Goal: Navigation & Orientation: Understand site structure

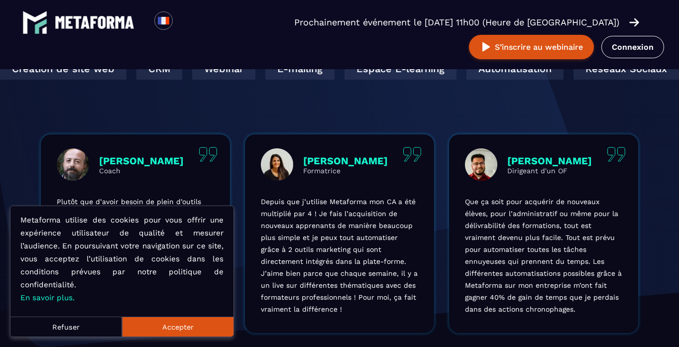
scroll to position [352, 0]
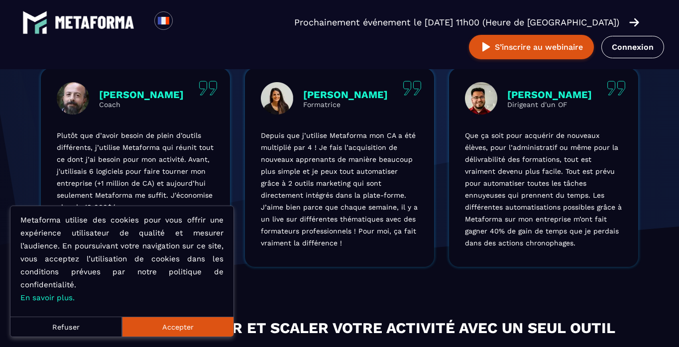
click at [72, 332] on button "Refuser" at bounding box center [66, 327] width 112 height 20
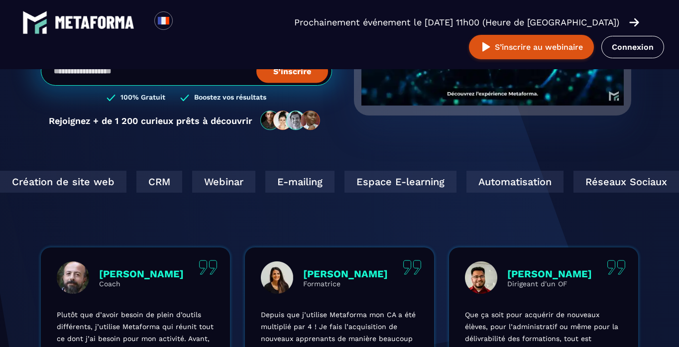
scroll to position [0, 0]
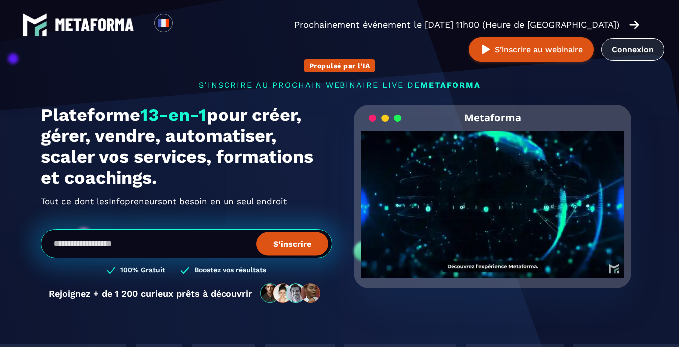
click at [642, 48] on link "Connexion" at bounding box center [633, 49] width 63 height 22
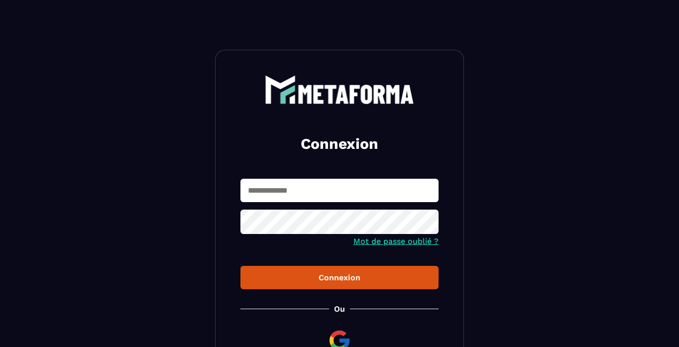
type input "**********"
click at [297, 275] on div "Connexion" at bounding box center [340, 277] width 182 height 9
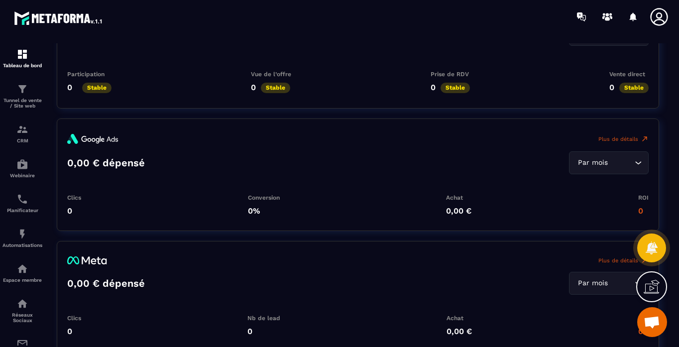
scroll to position [1361, 0]
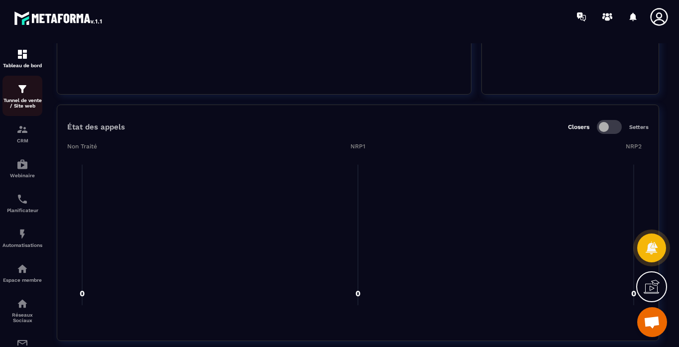
click at [20, 95] on img at bounding box center [22, 89] width 12 height 12
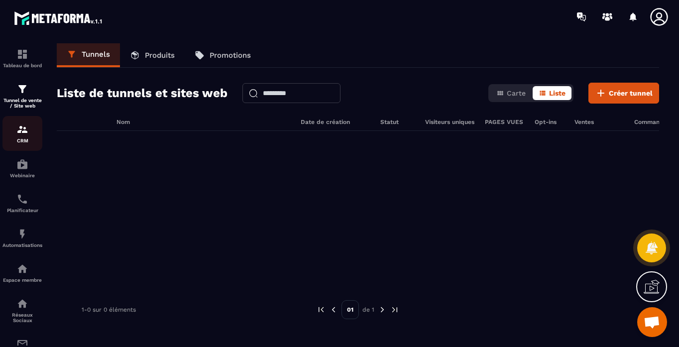
click at [26, 130] on img at bounding box center [22, 130] width 12 height 12
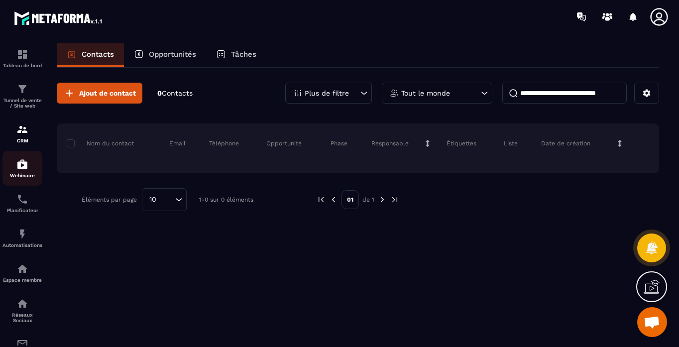
click at [15, 169] on div "Webinaire" at bounding box center [22, 168] width 40 height 20
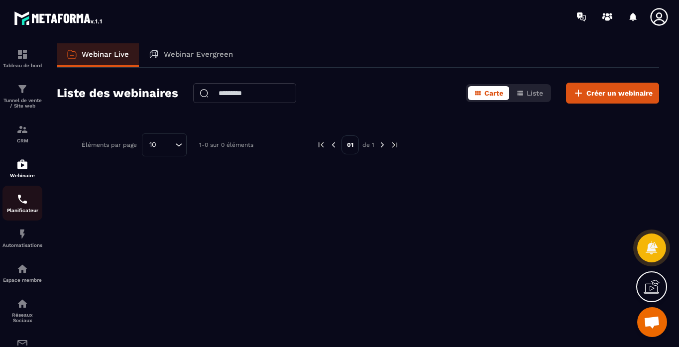
click at [19, 204] on img at bounding box center [22, 199] width 12 height 12
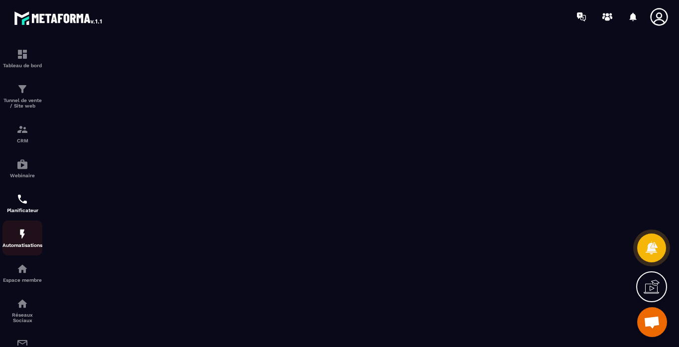
click at [18, 237] on img at bounding box center [22, 234] width 12 height 12
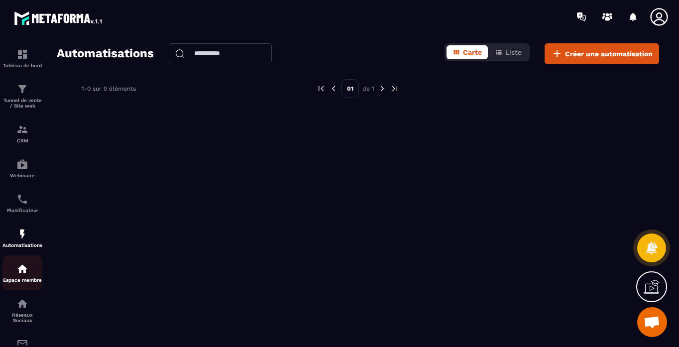
click at [20, 269] on img at bounding box center [22, 269] width 12 height 12
